Goal: Transaction & Acquisition: Purchase product/service

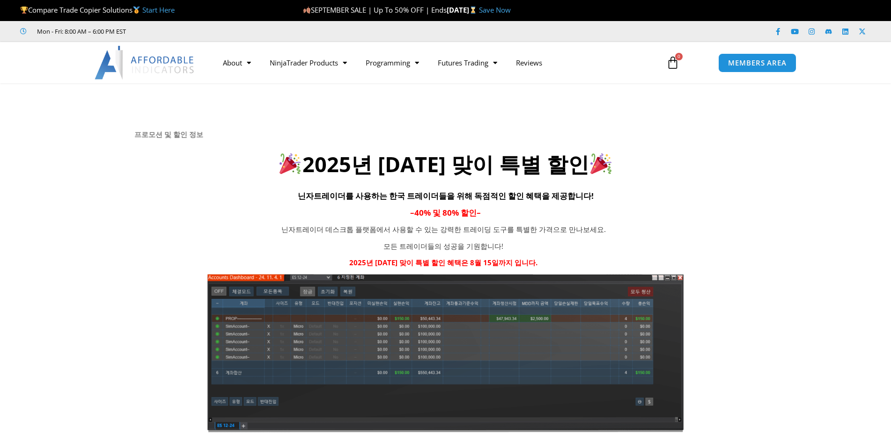
click at [661, 214] on h4 "– 40% 및 80% 할인 –" at bounding box center [445, 212] width 622 height 16
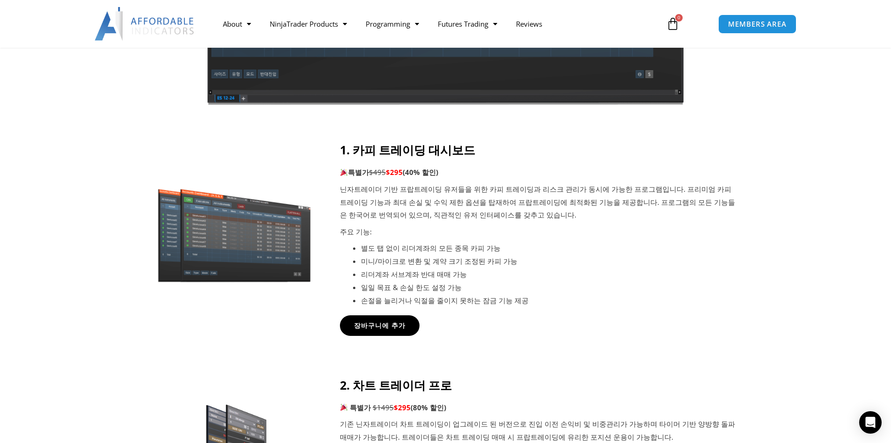
scroll to position [515, 0]
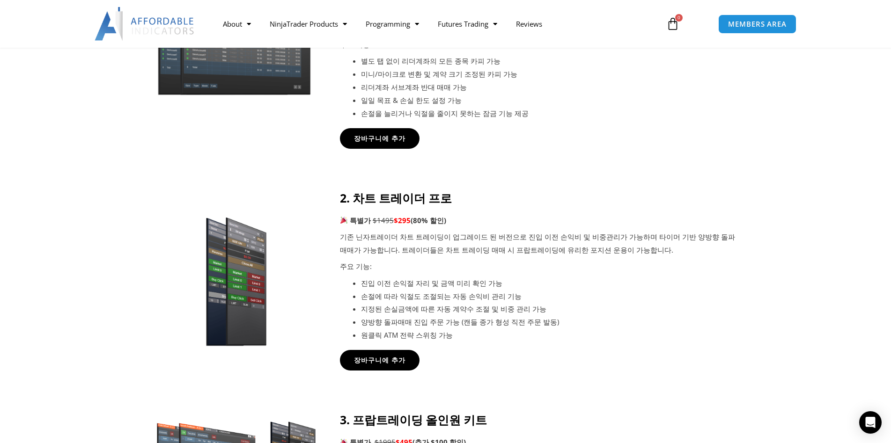
click at [746, 132] on div at bounding box center [445, 66] width 891 height 221
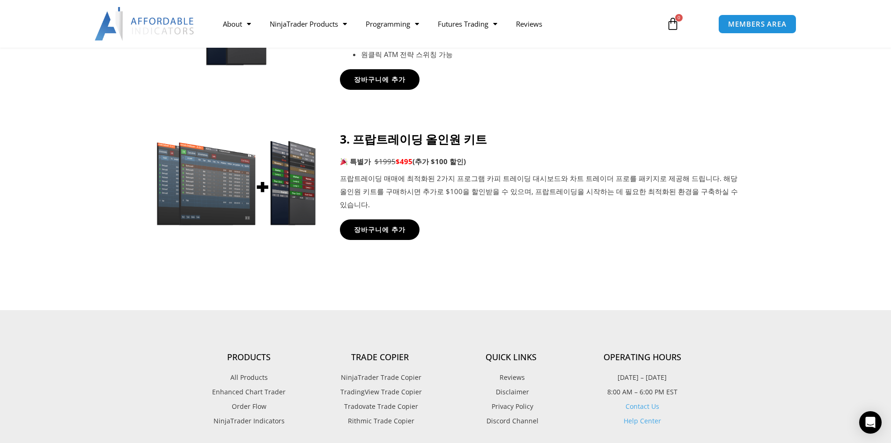
scroll to position [749, 0]
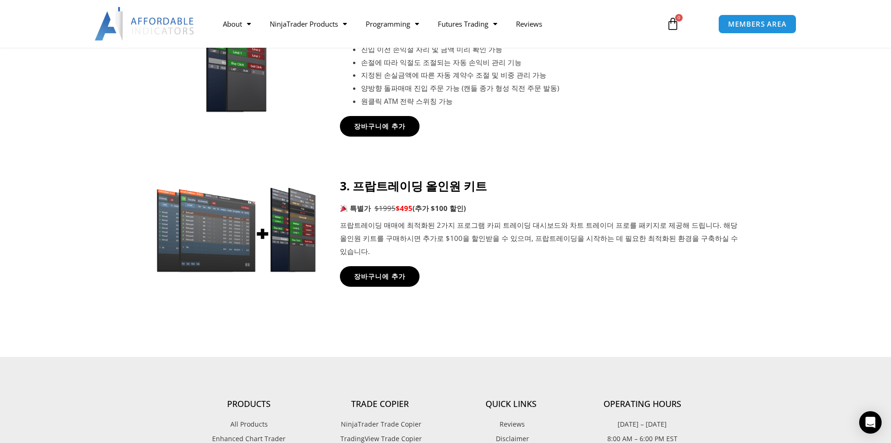
click at [379, 298] on div at bounding box center [445, 261] width 891 height 192
click at [393, 273] on span "장바구니에 추가" at bounding box center [379, 276] width 57 height 7
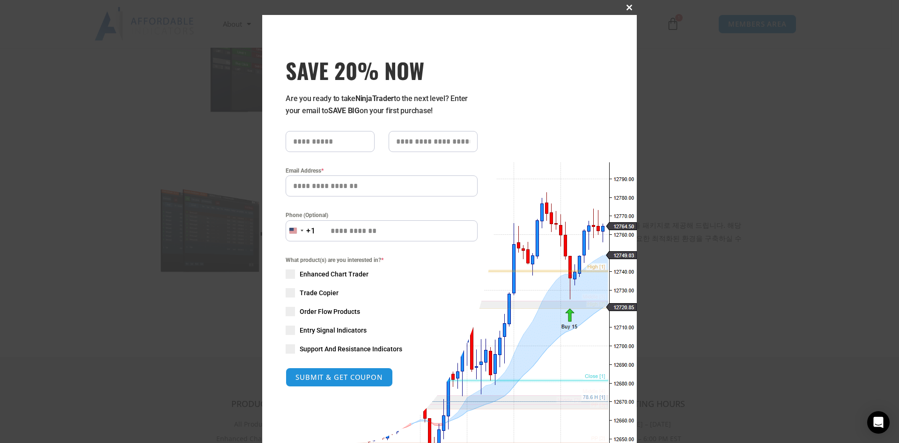
click at [626, 9] on span "SAVE 20% NOW popup" at bounding box center [629, 8] width 15 height 6
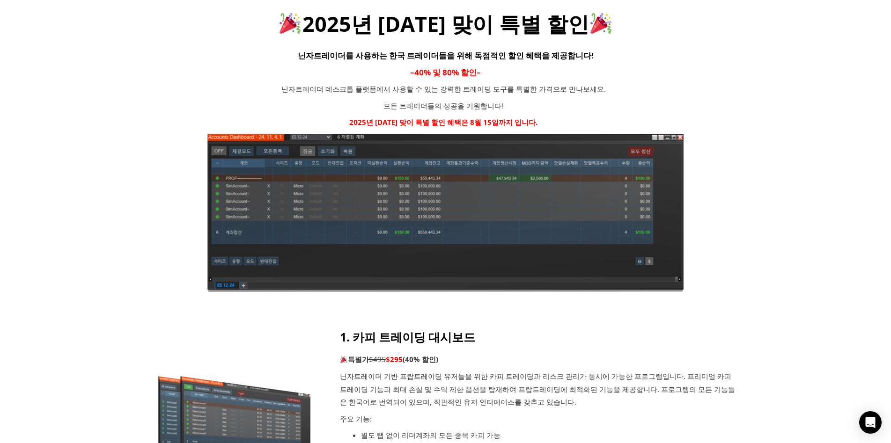
scroll to position [0, 0]
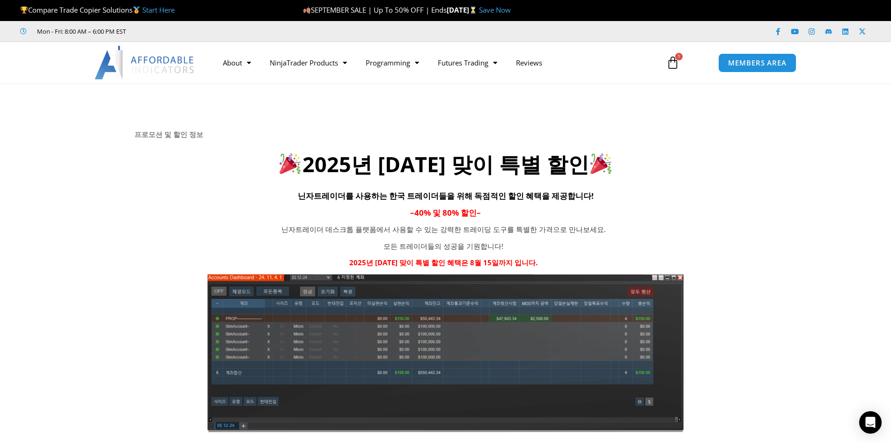
click at [768, 204] on div at bounding box center [445, 276] width 891 height 387
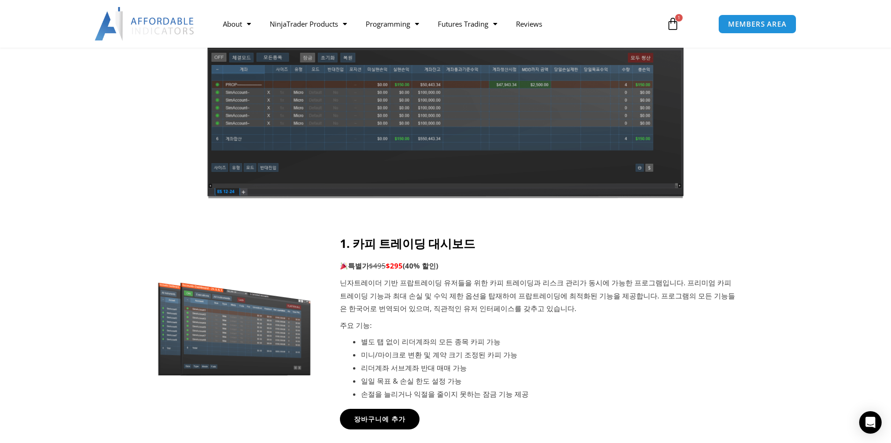
click at [768, 204] on div at bounding box center [445, 42] width 891 height 387
click at [769, 203] on div at bounding box center [445, 42] width 891 height 387
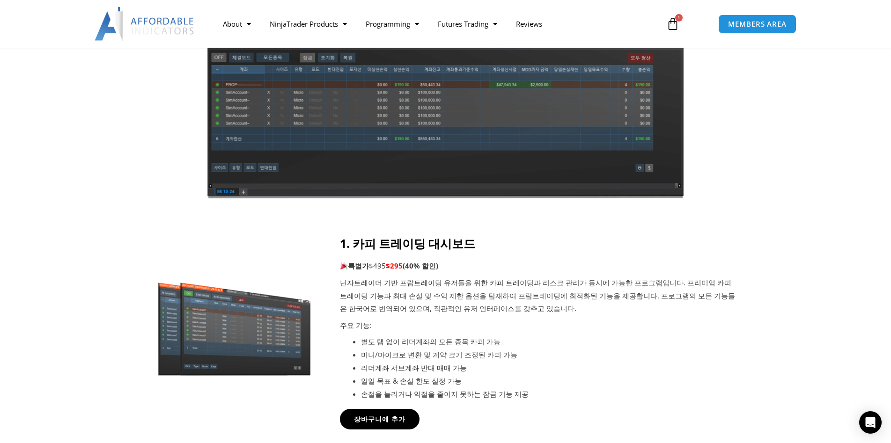
scroll to position [374, 0]
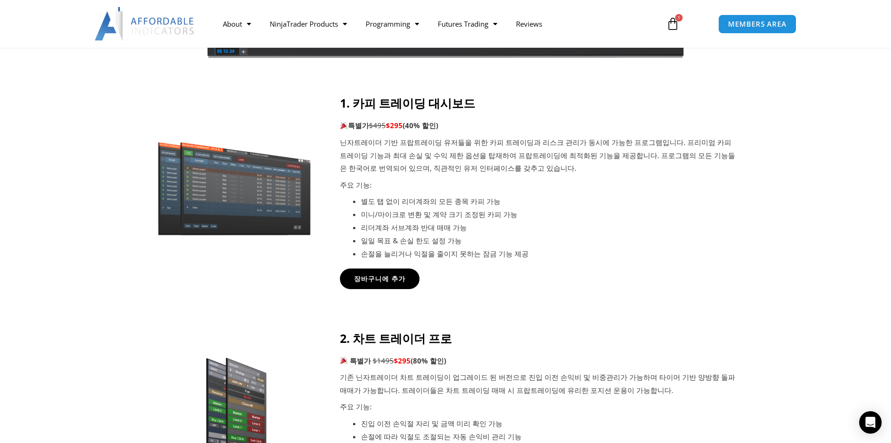
click at [688, 255] on li "손절을 늘리거나 익절을 줄이지 못하는 잠금 기능 제공" at bounding box center [549, 254] width 377 height 13
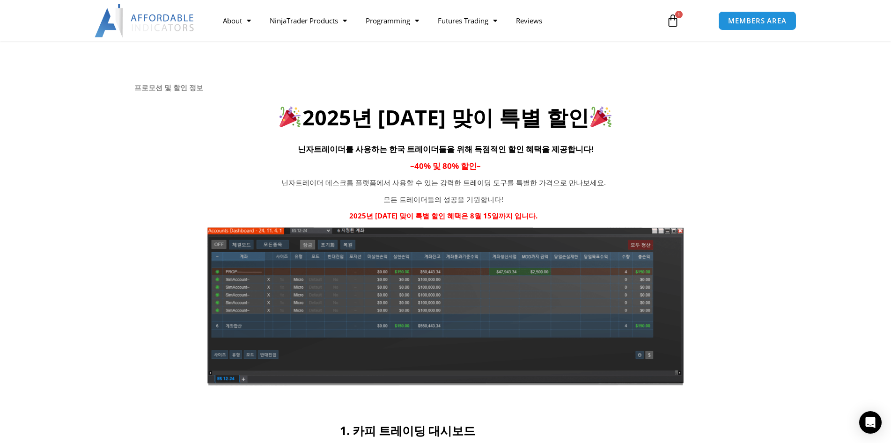
scroll to position [0, 0]
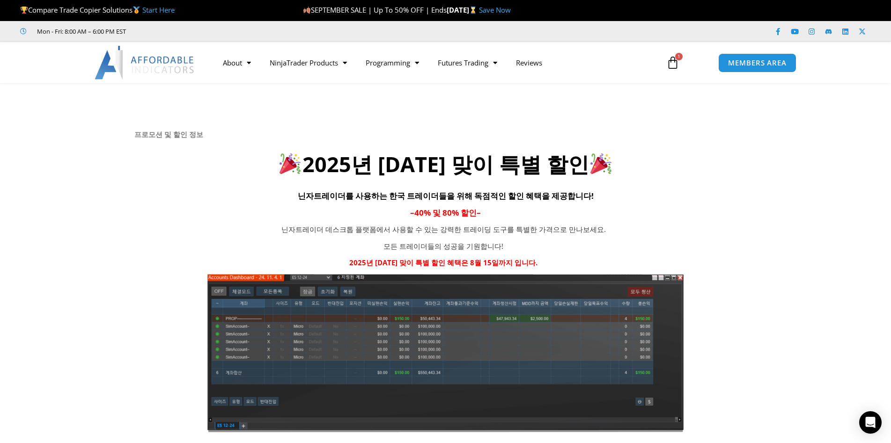
click at [711, 223] on div "닌자트레이더 데스크톱 플랫폼에서 사용할 수 있는 강력한 트레이딩 도구를 특별한 가격으로 만나보세요. 모든 트레이더들의 성공을 기원합니다! 20…" at bounding box center [443, 246] width 619 height 46
click at [792, 168] on icon at bounding box center [445, 139] width 891 height 112
click at [762, 168] on icon at bounding box center [445, 139] width 891 height 112
click at [687, 151] on h2 "2025년 [DATE] 맞이 특별 할인" at bounding box center [445, 165] width 622 height 28
click at [244, 154] on h2 "2025년 [DATE] 맞이 특별 할인" at bounding box center [445, 165] width 622 height 28
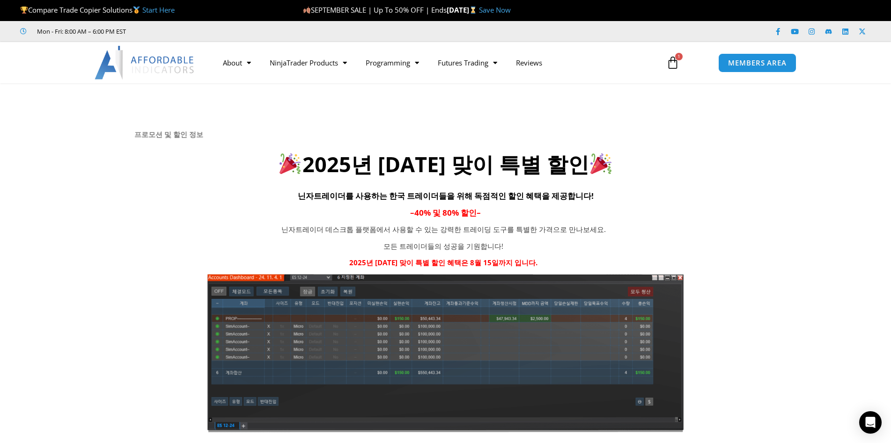
click at [244, 154] on h2 "2025년 [DATE] 맞이 특별 할인" at bounding box center [445, 165] width 622 height 28
click at [292, 138] on h6 "프로모션 및 할인 정보" at bounding box center [445, 134] width 622 height 9
